Goal: Transaction & Acquisition: Download file/media

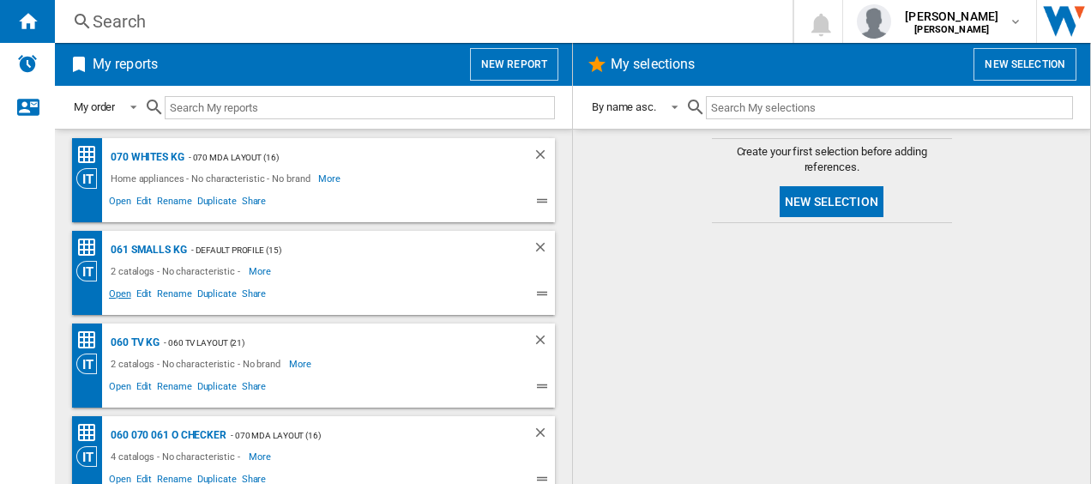
click at [120, 294] on span "Open" at bounding box center [119, 296] width 27 height 21
click at [120, 392] on span "Open" at bounding box center [119, 388] width 27 height 21
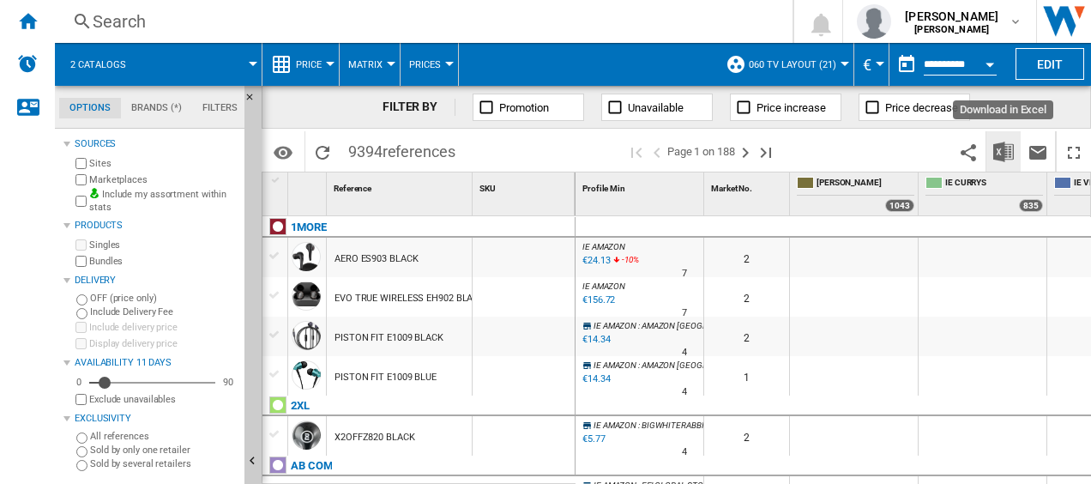
click at [998, 150] on img "Download in Excel" at bounding box center [1003, 151] width 21 height 21
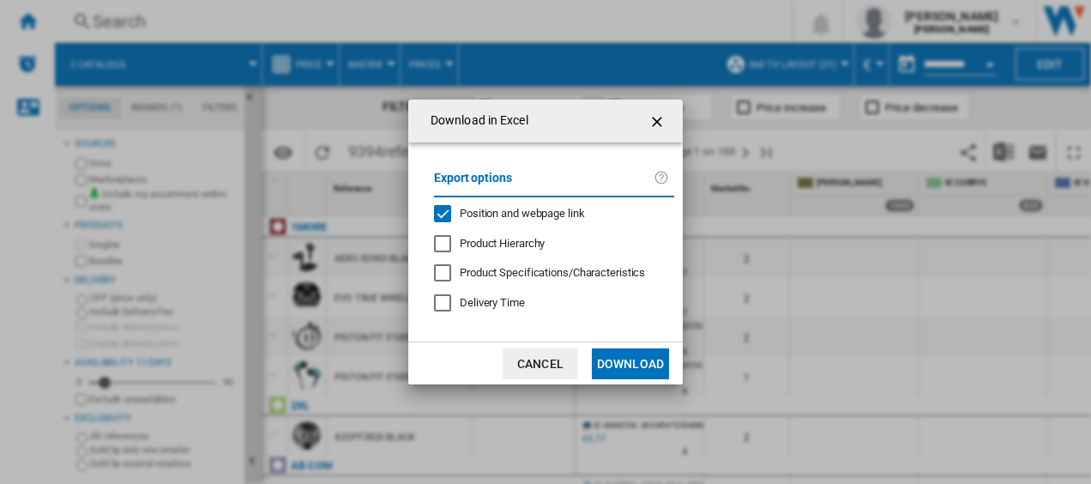
click at [626, 365] on button "Download" at bounding box center [630, 363] width 77 height 31
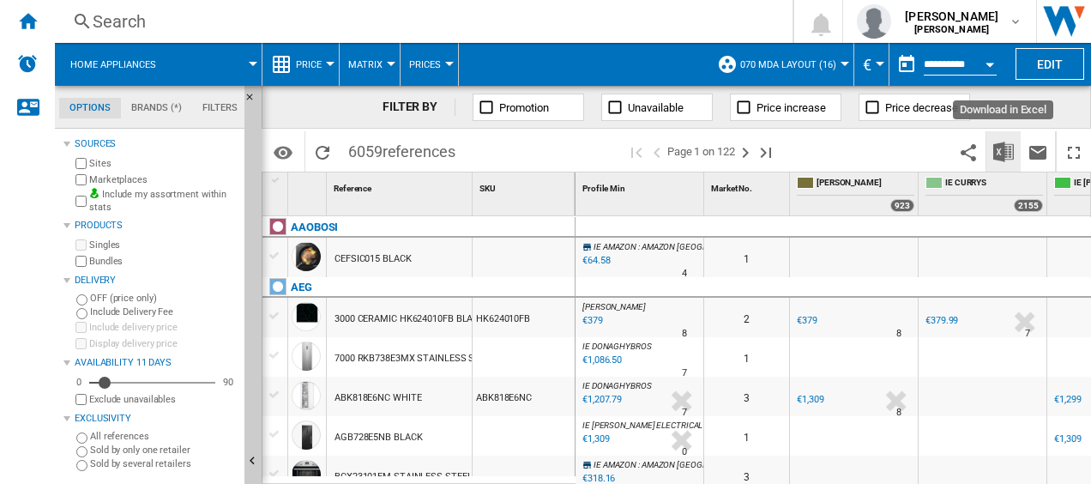
click at [1007, 159] on img "Download in Excel" at bounding box center [1003, 151] width 21 height 21
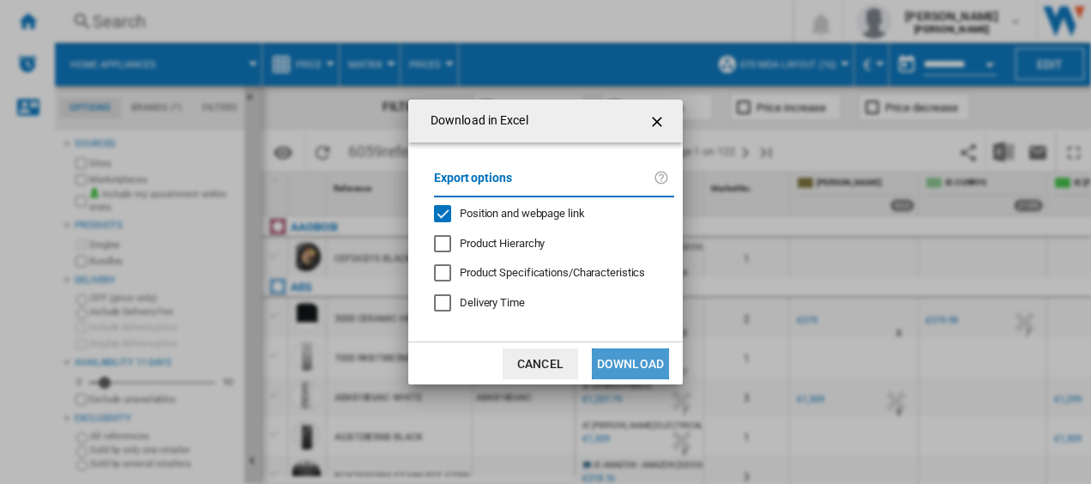
click at [644, 367] on button "Download" at bounding box center [630, 363] width 77 height 31
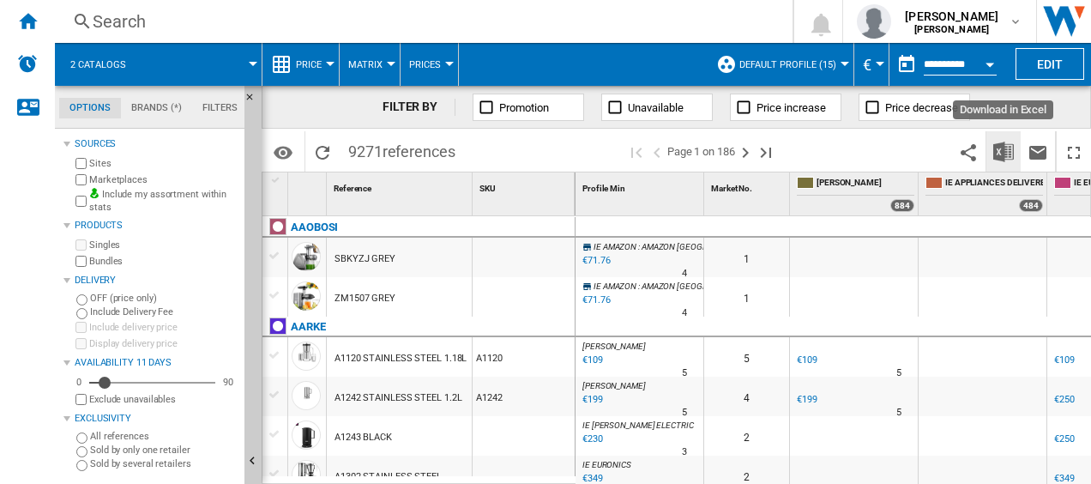
click at [1005, 155] on img "Download in Excel" at bounding box center [1003, 151] width 21 height 21
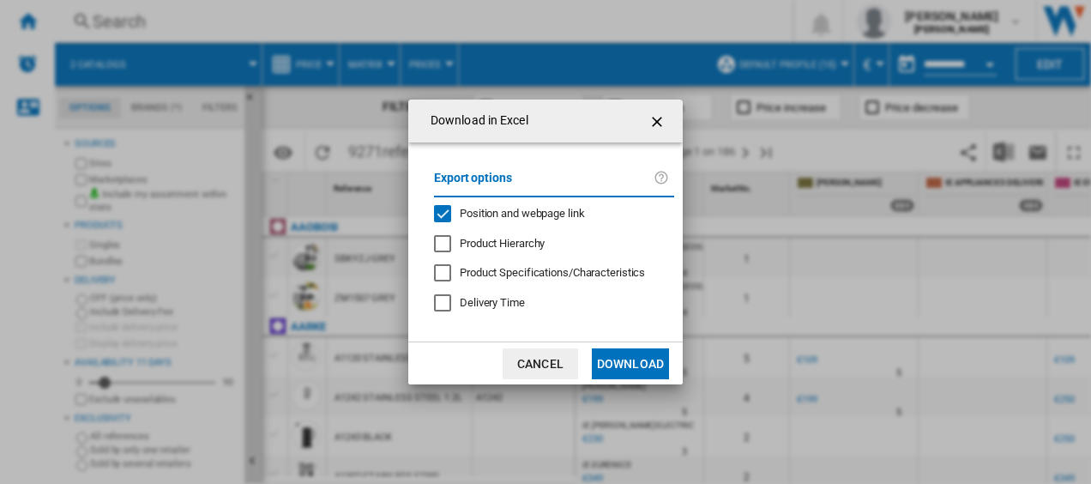
click at [652, 355] on button "Download" at bounding box center [630, 363] width 77 height 31
